Goal: Information Seeking & Learning: Learn about a topic

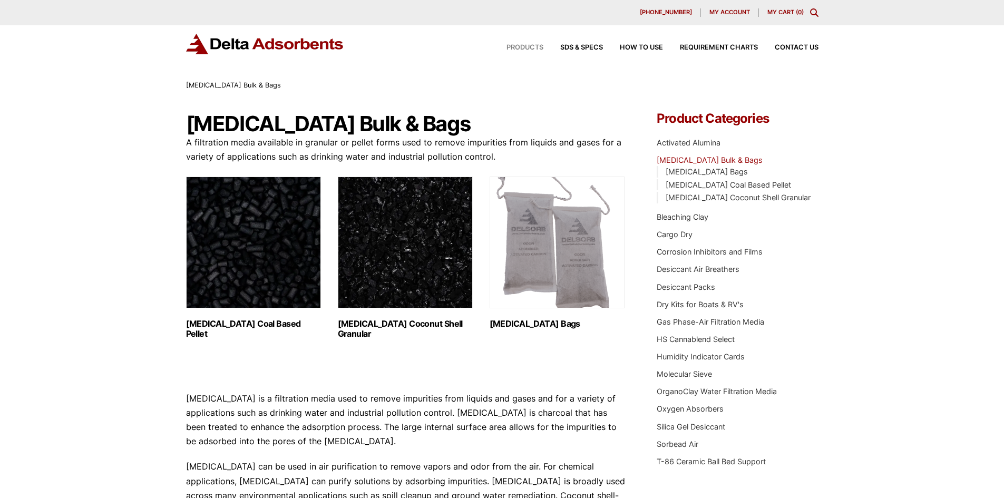
click at [509, 45] on span "Products" at bounding box center [524, 47] width 37 height 7
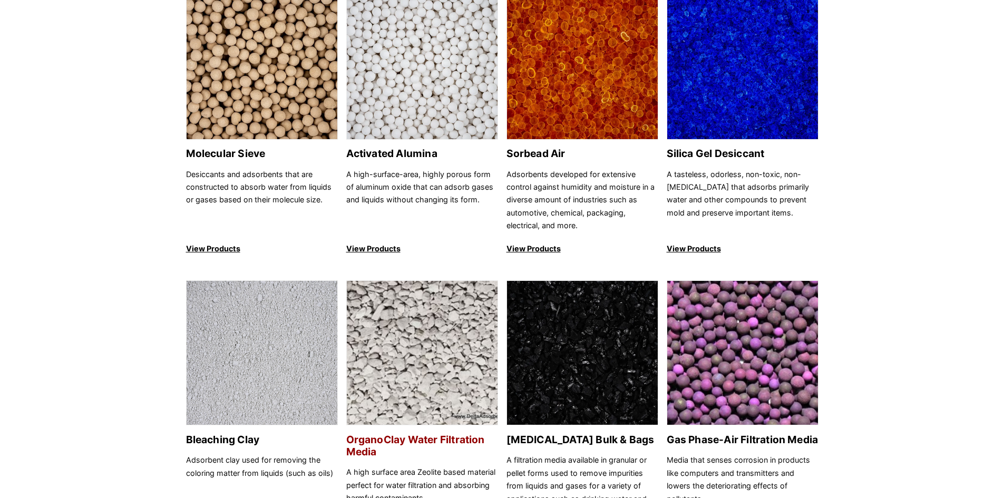
scroll to position [158, 0]
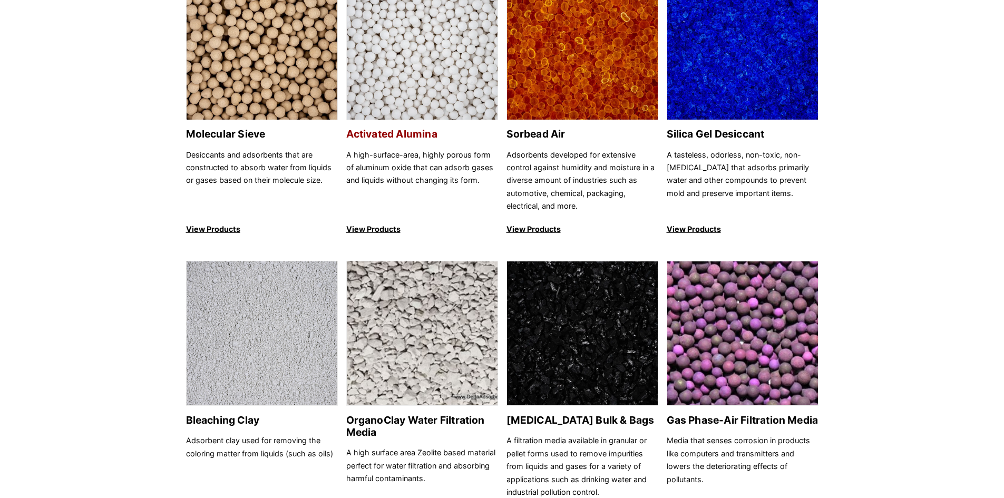
drag, startPoint x: 394, startPoint y: 220, endPoint x: 392, endPoint y: 231, distance: 10.7
click at [394, 220] on link "Activated Alumina A high-surface-area, highly porous form of aluminum oxide tha…" at bounding box center [422, 105] width 152 height 261
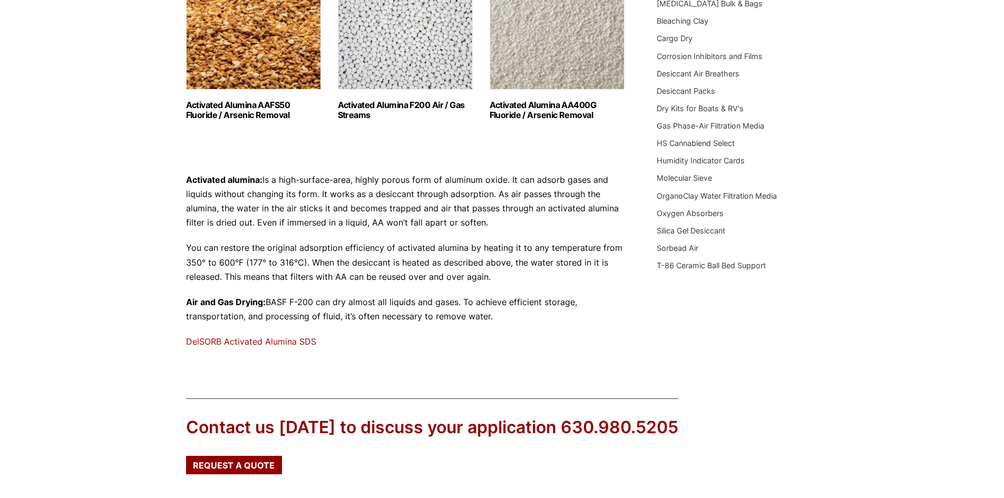
scroll to position [316, 0]
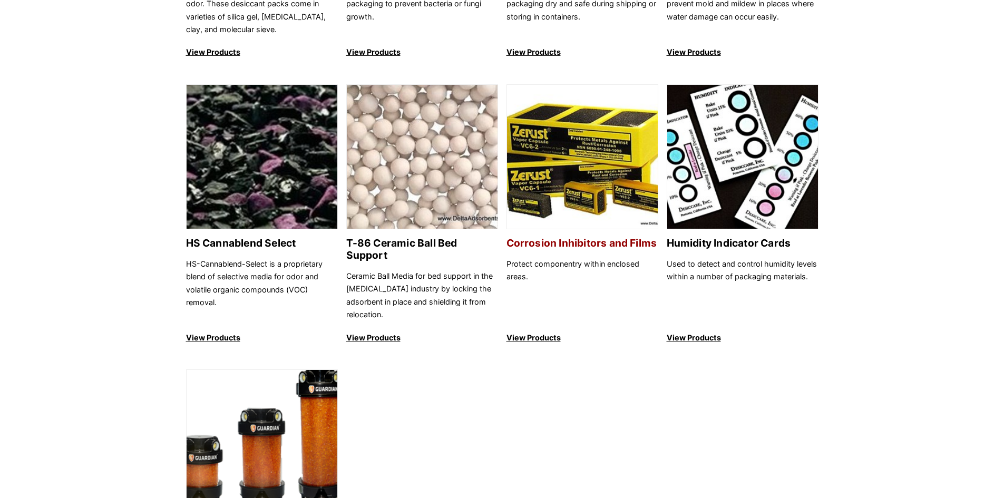
scroll to position [685, 0]
